Goal: Transaction & Acquisition: Purchase product/service

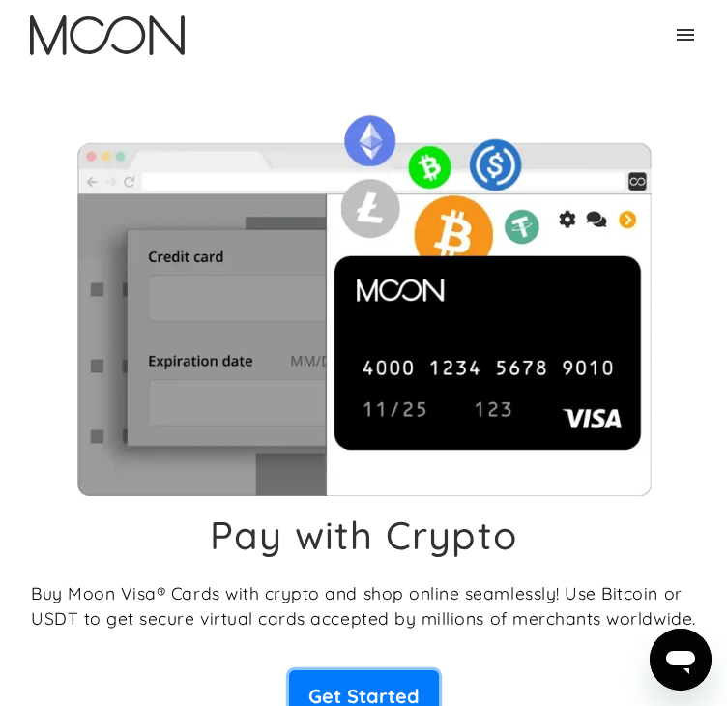
click at [369, 670] on link "Get Started" at bounding box center [364, 696] width 150 height 52
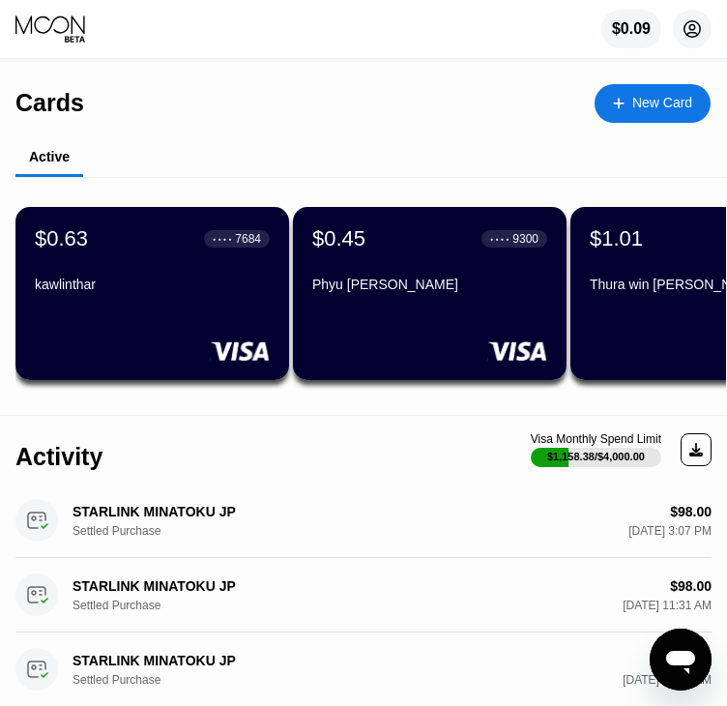
click at [699, 35] on icon at bounding box center [693, 29] width 16 height 16
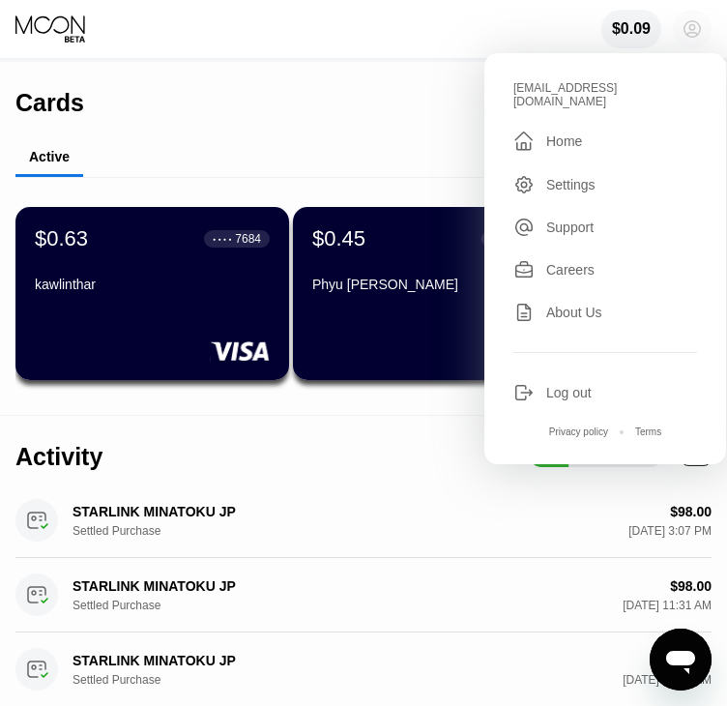
click at [699, 35] on icon at bounding box center [693, 29] width 16 height 16
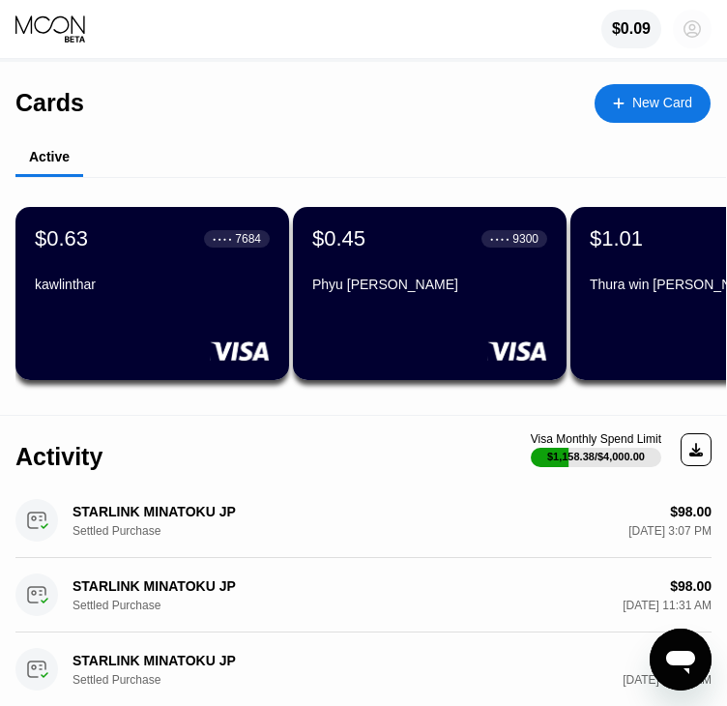
click at [699, 35] on icon at bounding box center [693, 29] width 16 height 16
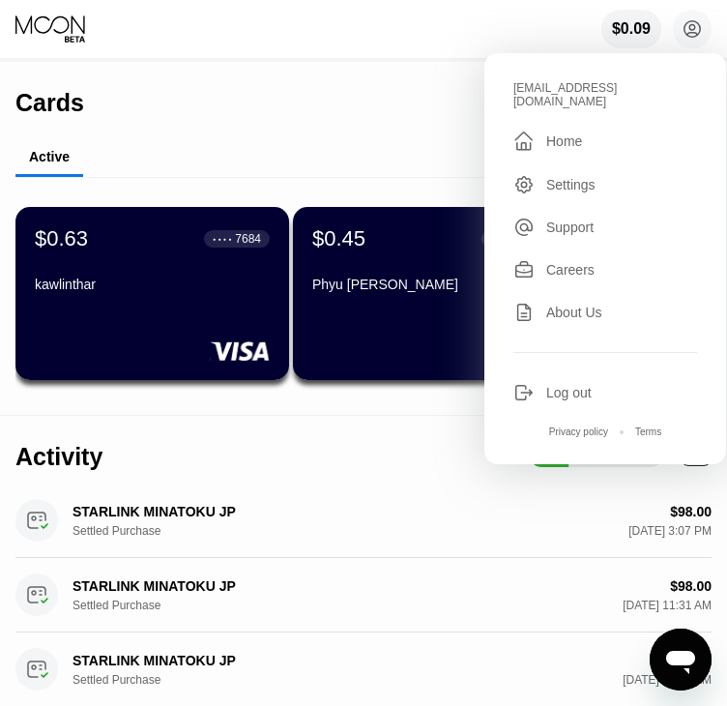
click at [369, 103] on div "Cards New Card" at bounding box center [363, 96] width 696 height 68
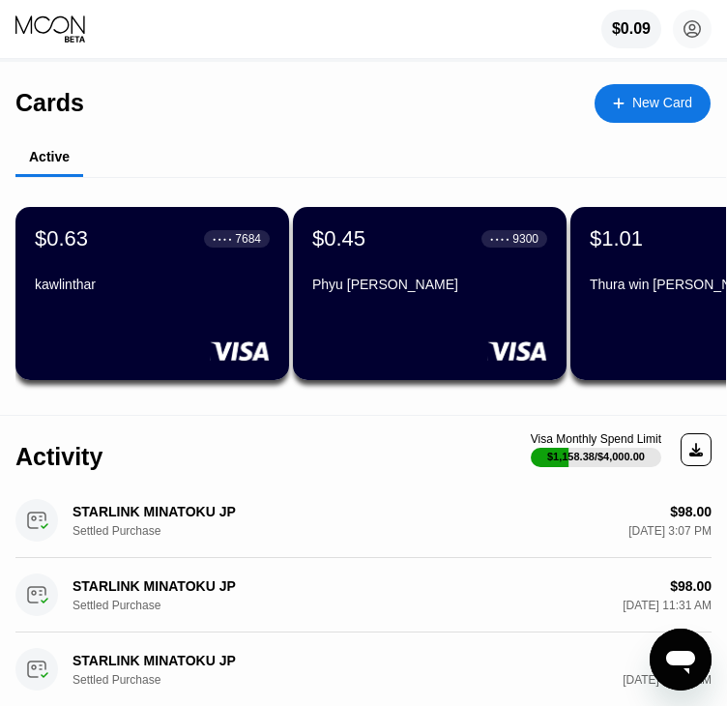
drag, startPoint x: 300, startPoint y: 415, endPoint x: 494, endPoint y: 412, distance: 194.5
click at [494, 412] on div "Cards New Card Active $0.63 ● ● ● ● 7684 kawlinthar $0.45 ● ● ● ● 9300 Phyu Phy…" at bounding box center [363, 239] width 727 height 354
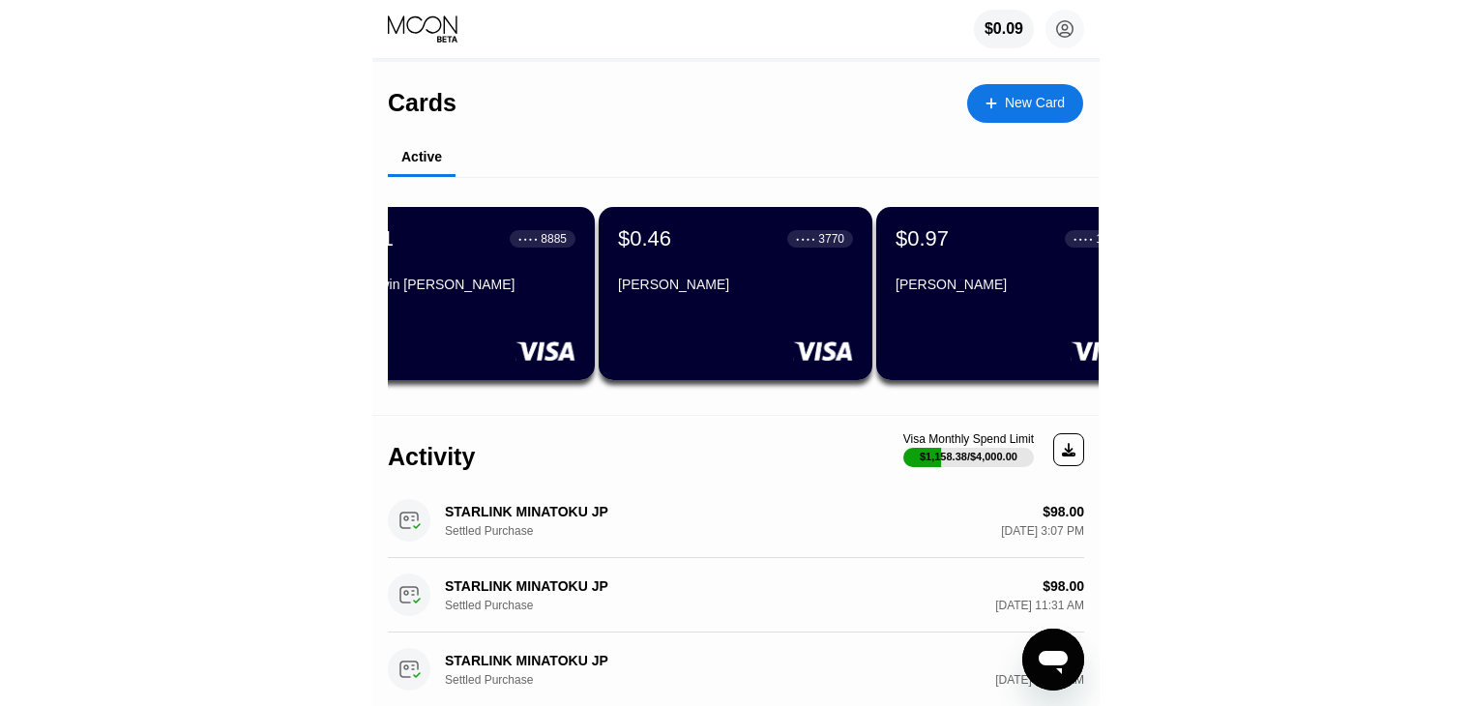
scroll to position [0, 821]
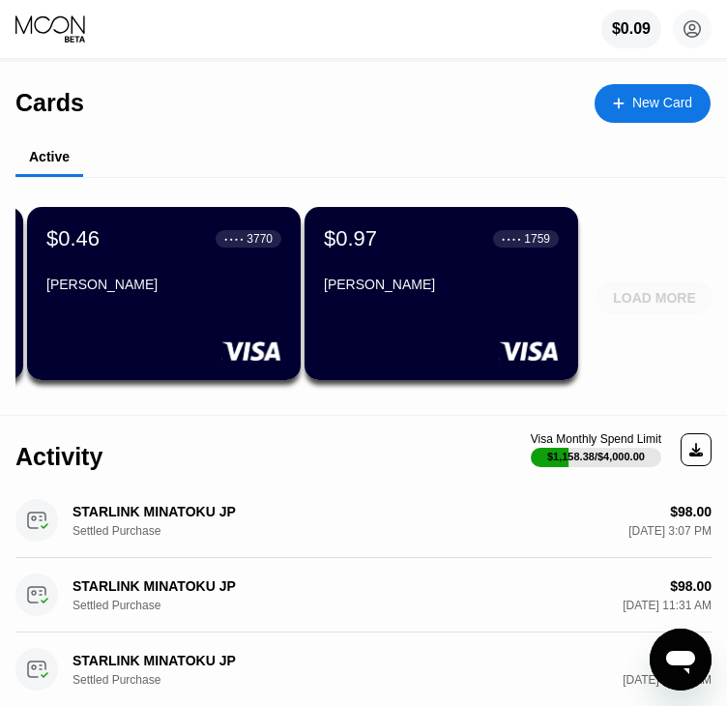
click at [676, 298] on div "LOAD MORE" at bounding box center [654, 297] width 83 height 17
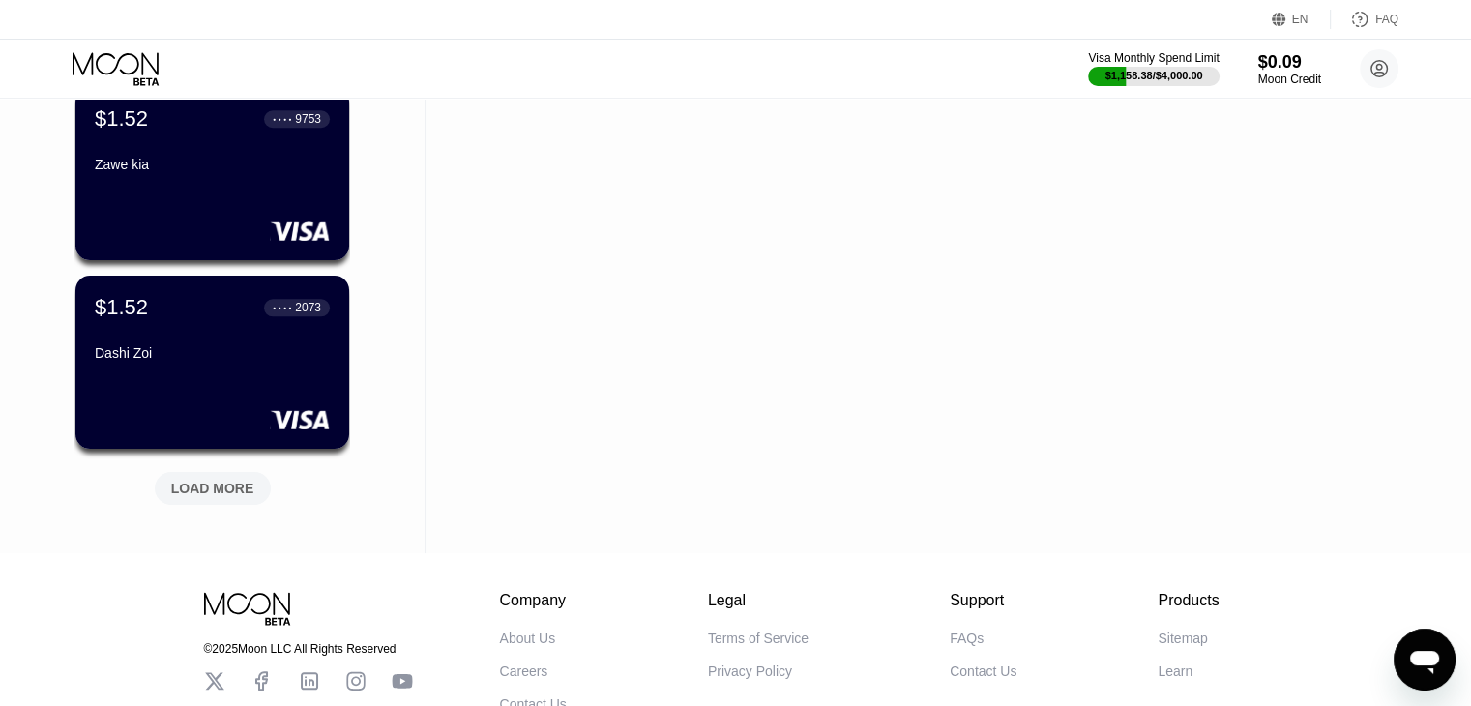
scroll to position [1703, 0]
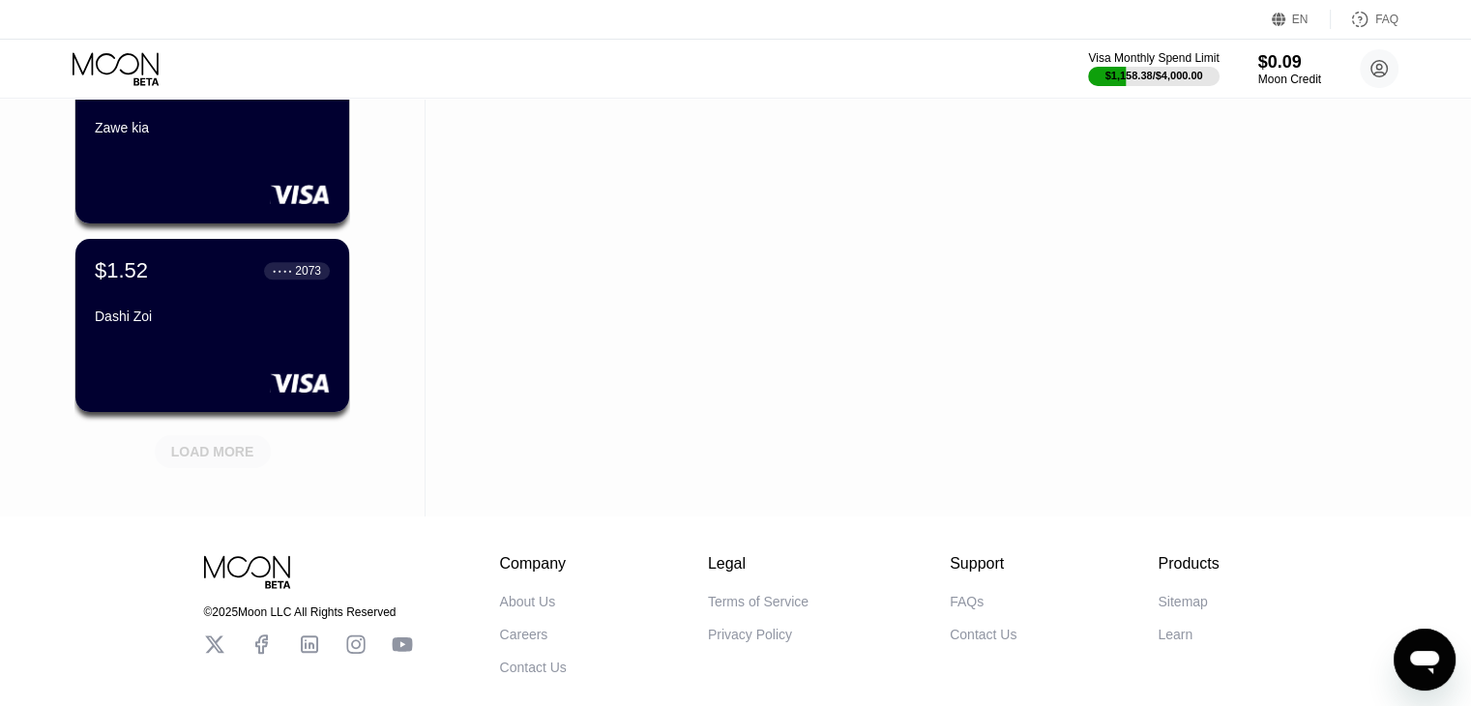
click at [235, 445] on div "LOAD MORE" at bounding box center [212, 451] width 83 height 17
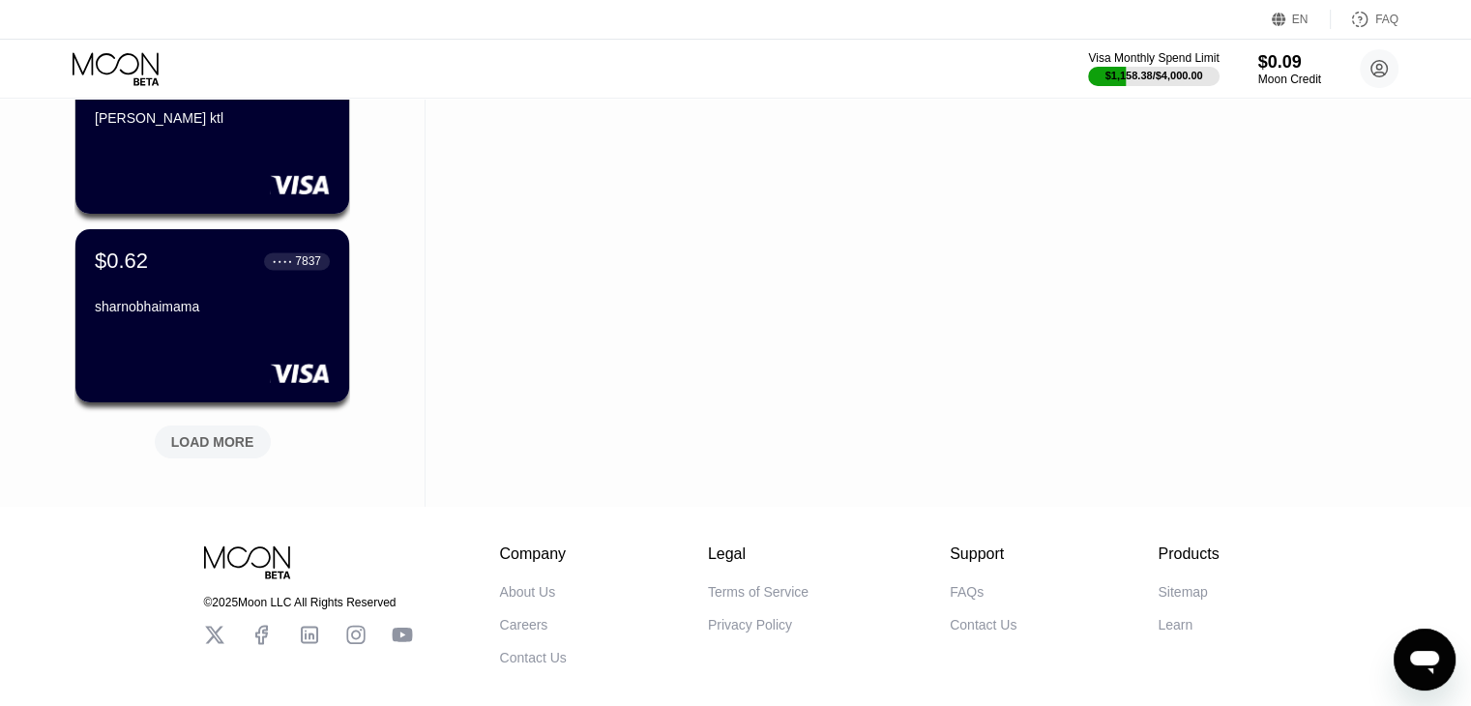
scroll to position [2670, 0]
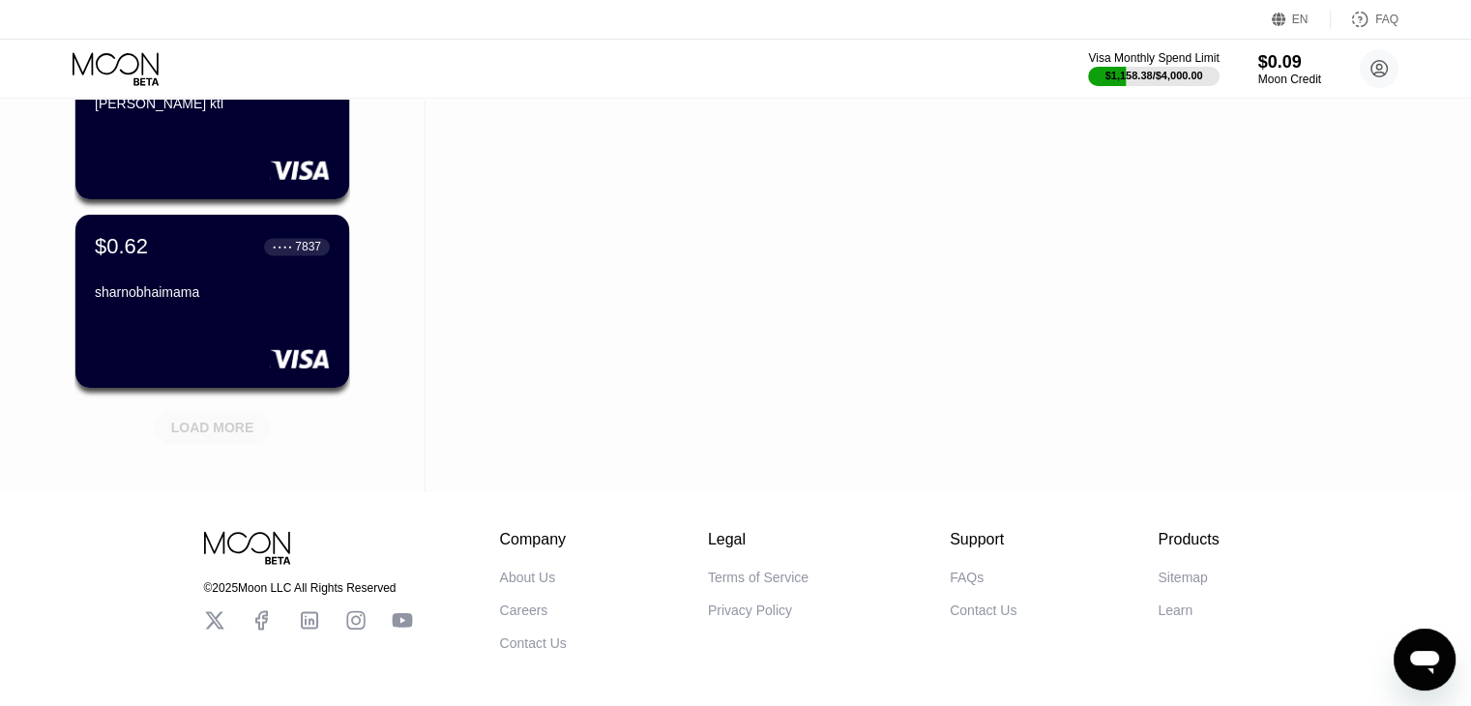
click at [235, 444] on div "LOAD MORE" at bounding box center [213, 427] width 116 height 33
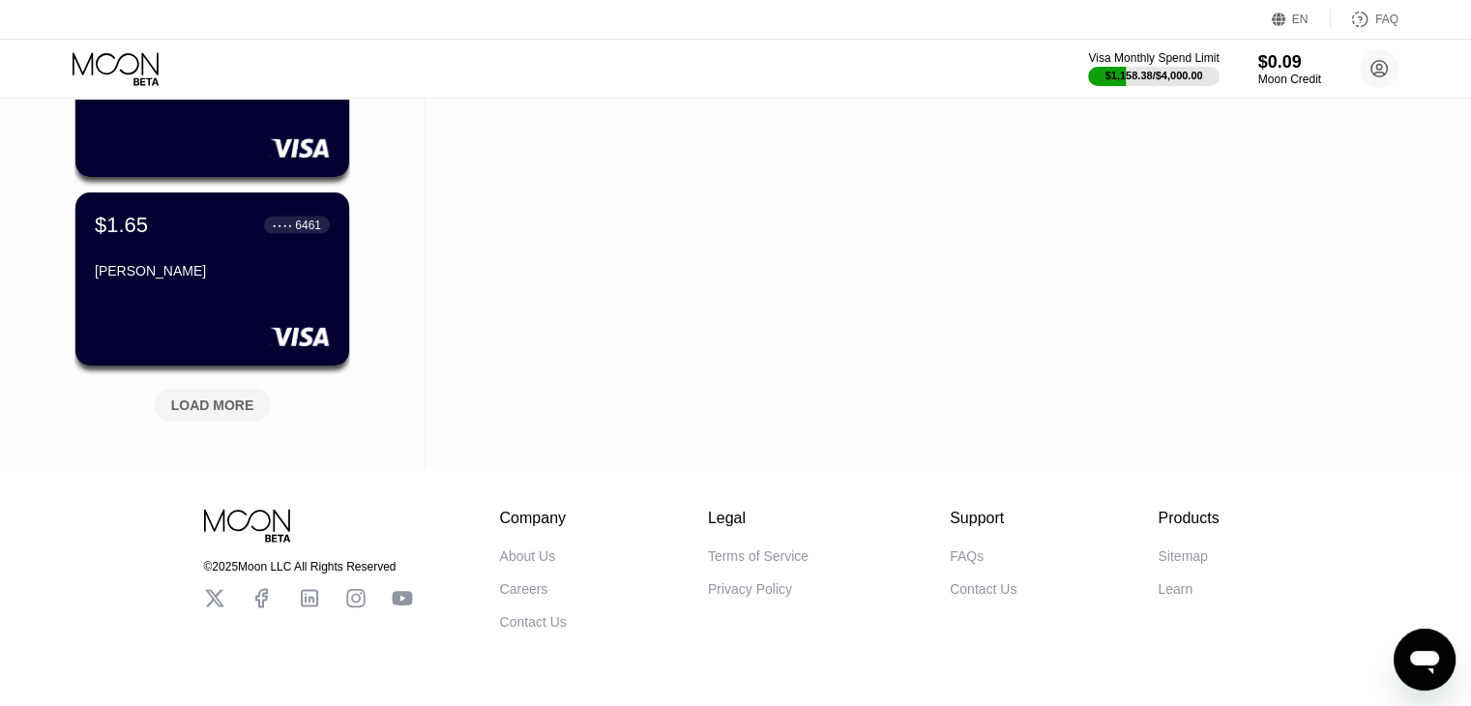
scroll to position [3637, 0]
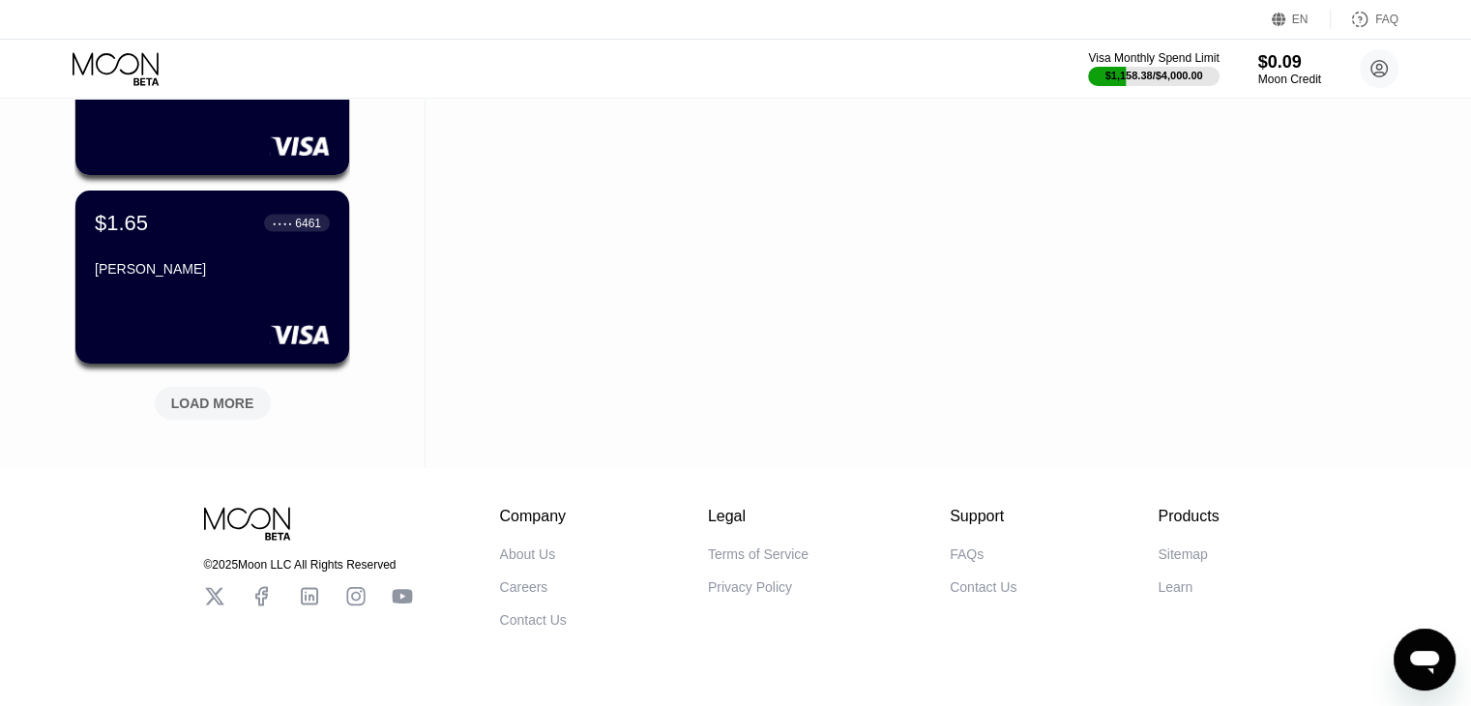
click at [250, 401] on div "LOAD MORE" at bounding box center [212, 403] width 83 height 17
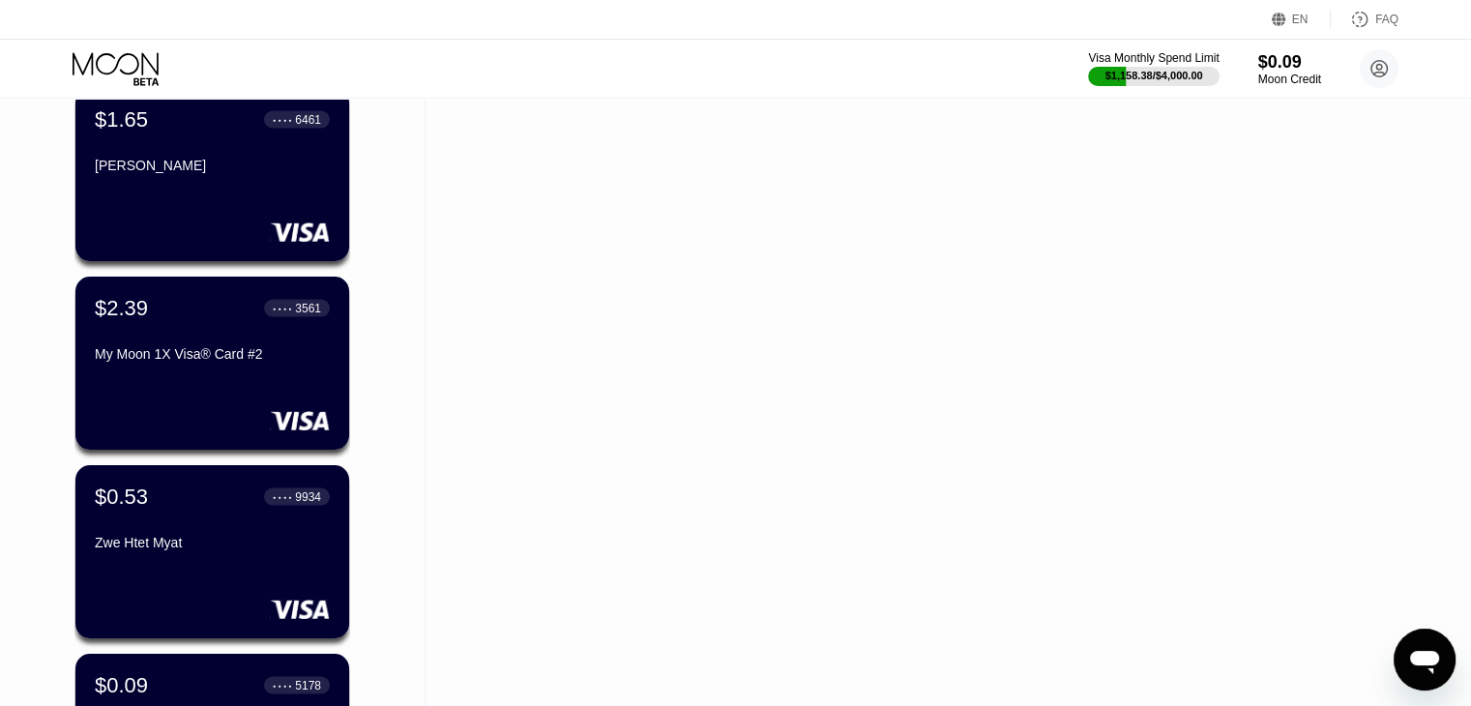
scroll to position [3676, 0]
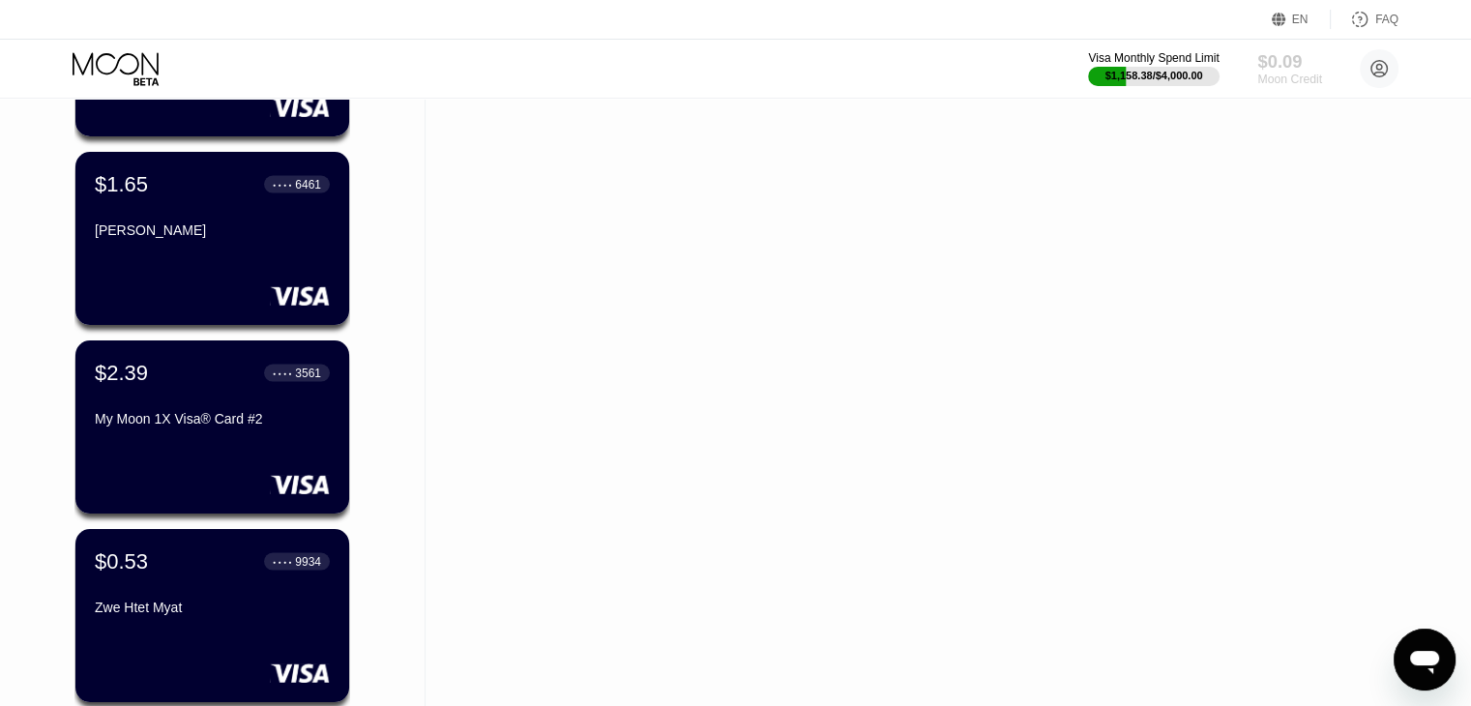
click at [741, 60] on div "$0.09" at bounding box center [1290, 61] width 65 height 20
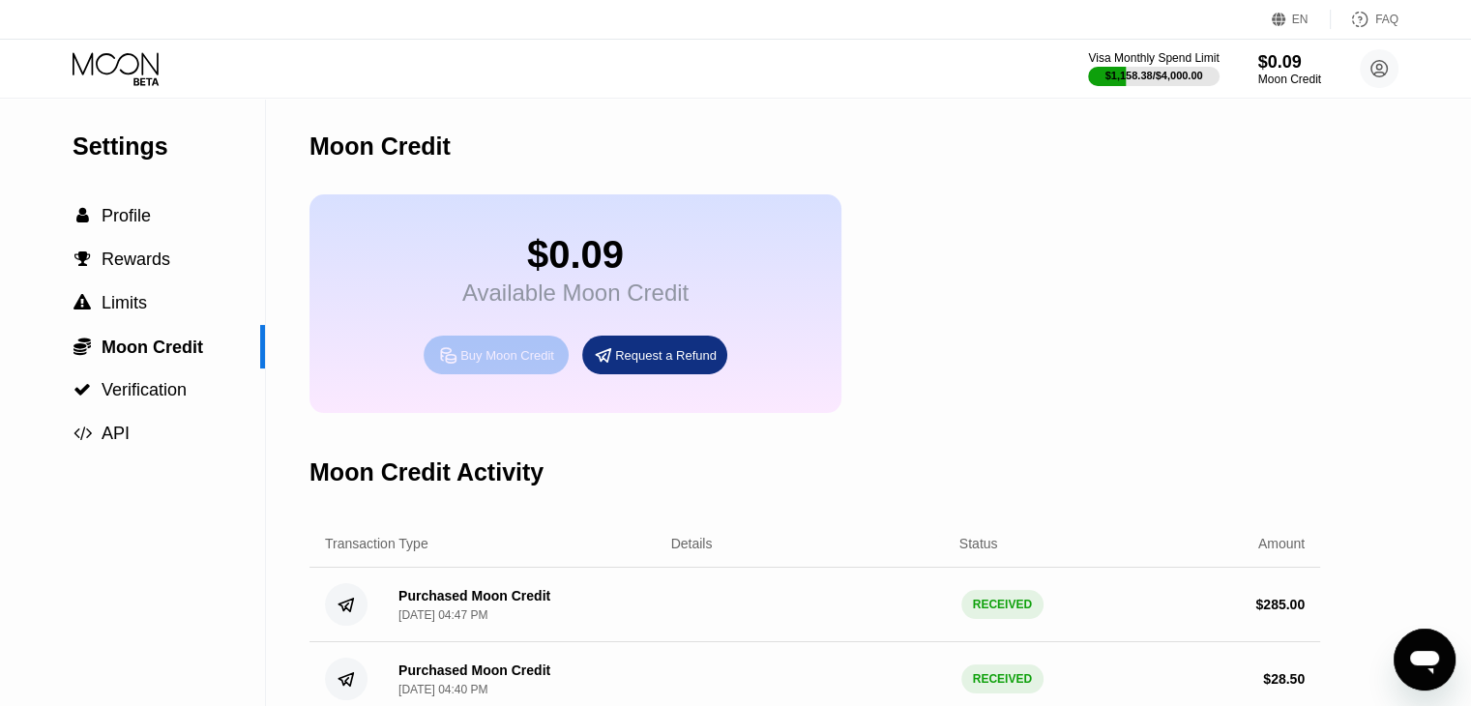
click at [543, 361] on div "Buy Moon Credit" at bounding box center [507, 355] width 94 height 16
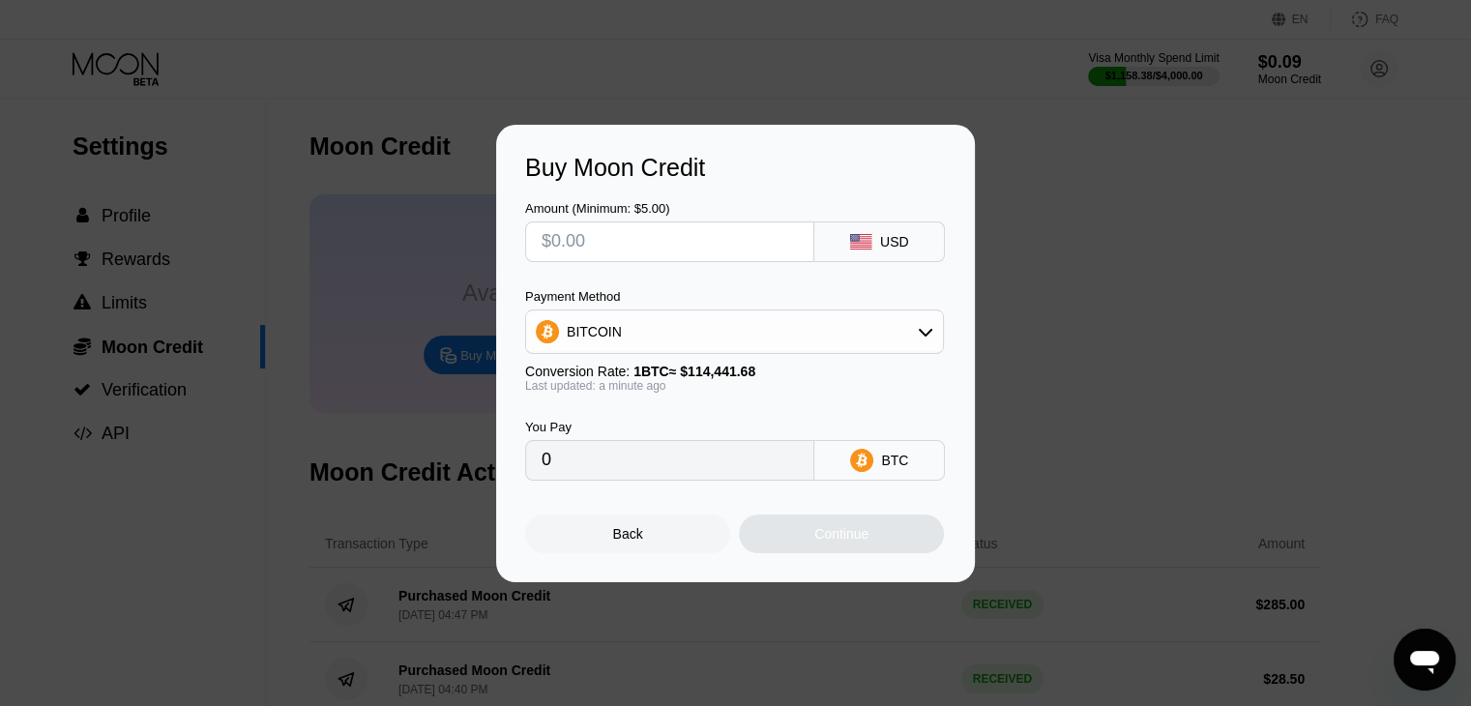
click at [597, 248] on input "text" at bounding box center [670, 241] width 256 height 39
type input "$1"
type input "0.00000874"
type input "$10"
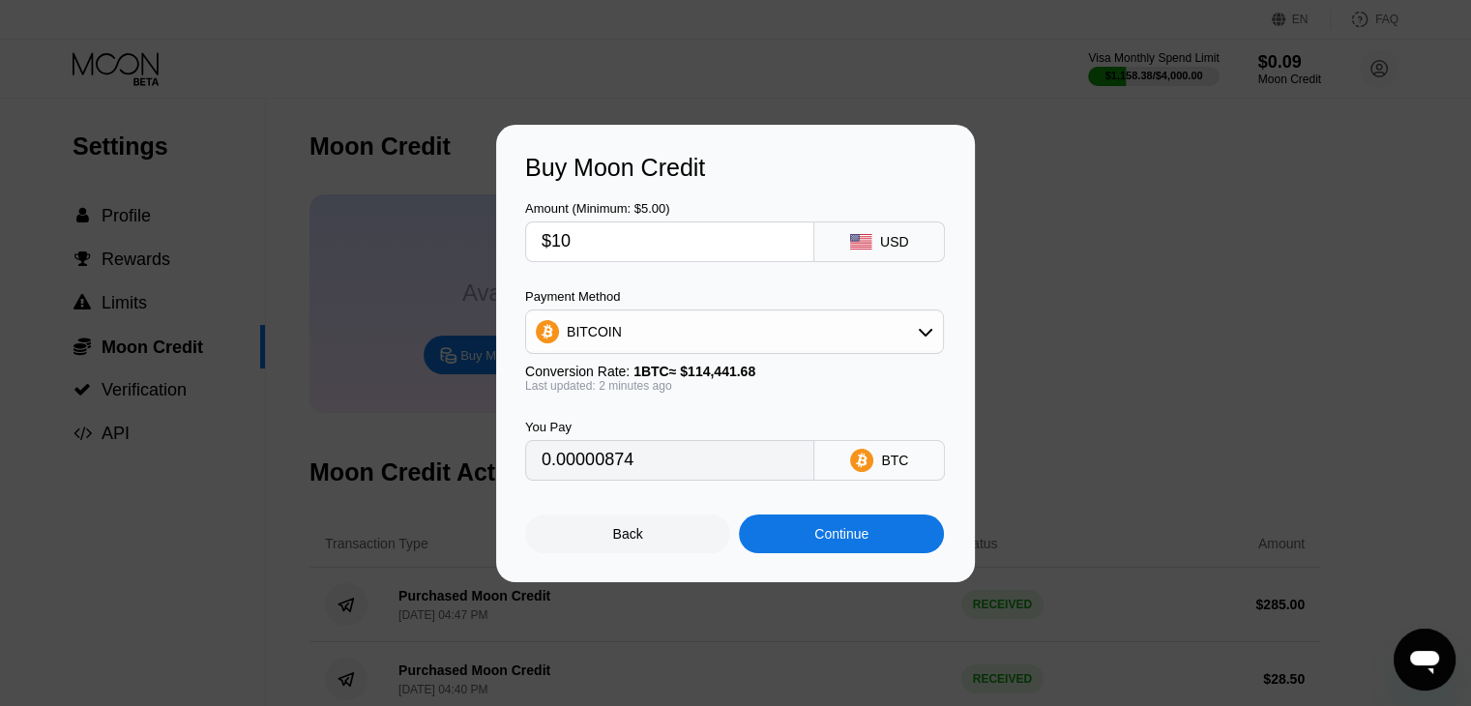
type input "0.00008739"
type input "$100"
type input "0.00087381"
type input "$10"
type input "0.00008739"
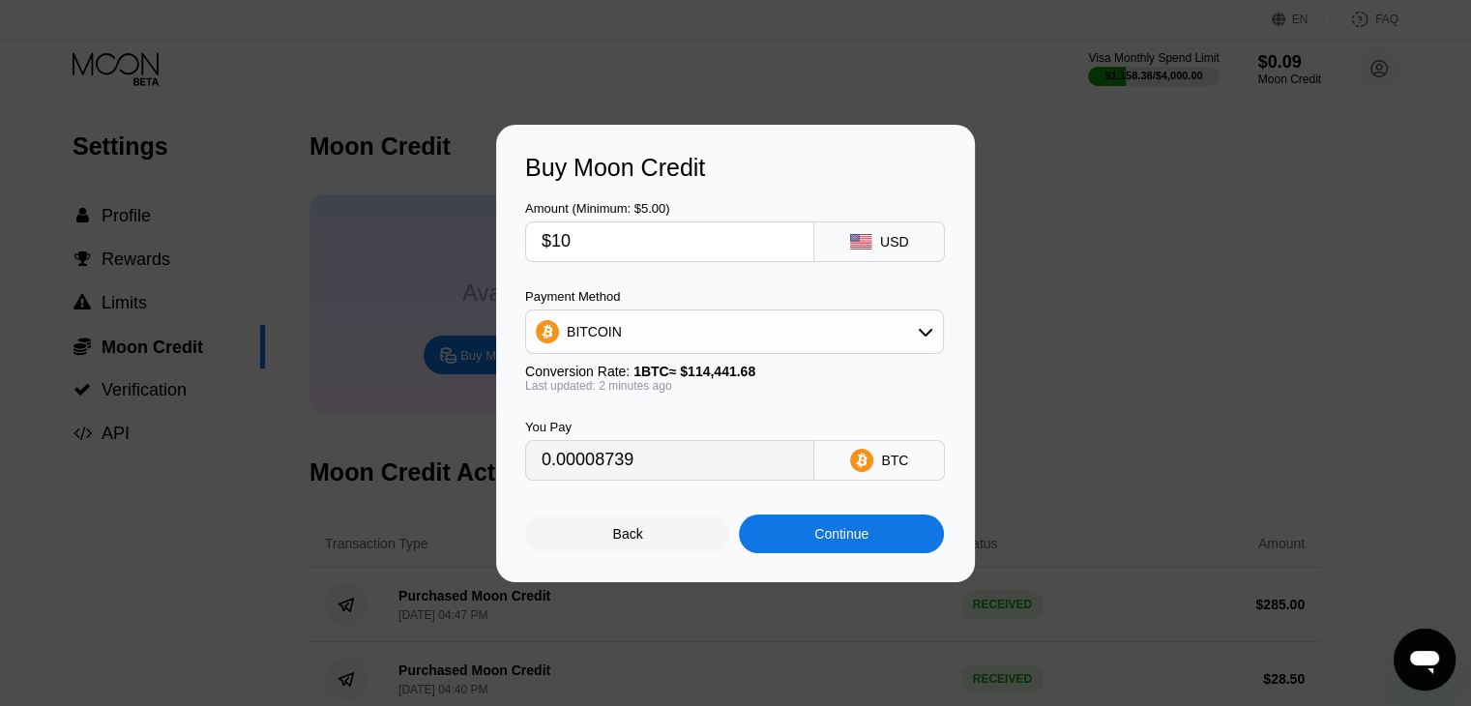
type input "$105"
type input "0.00091769"
